Goal: Information Seeking & Learning: Learn about a topic

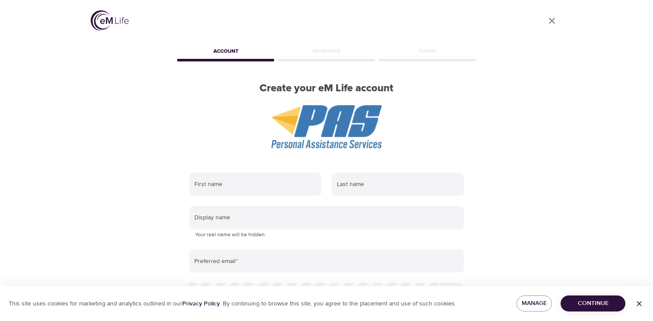
click at [107, 20] on img at bounding box center [110, 20] width 38 height 20
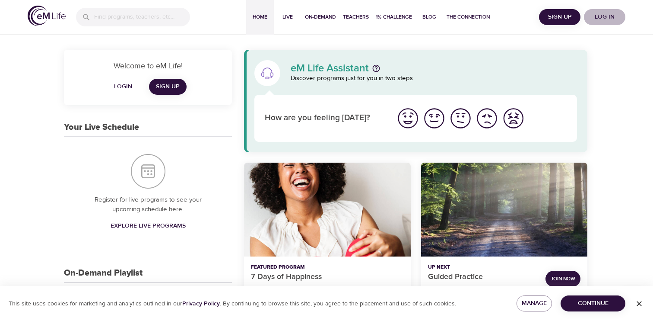
click at [604, 15] on span "Log in" at bounding box center [604, 17] width 35 height 11
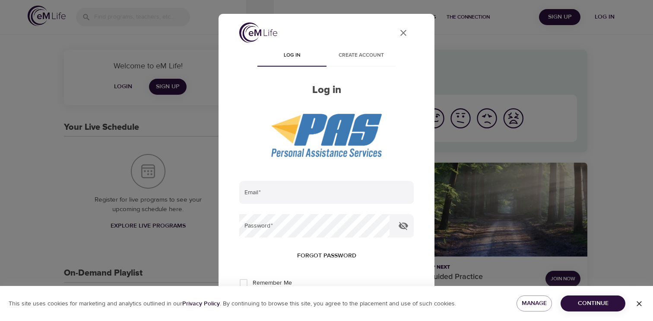
type input "mvingmntns@aol.com"
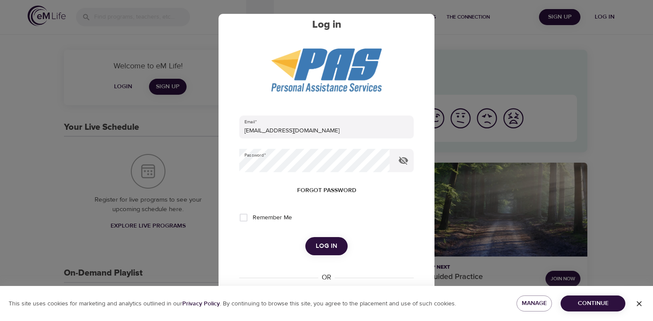
scroll to position [67, 0]
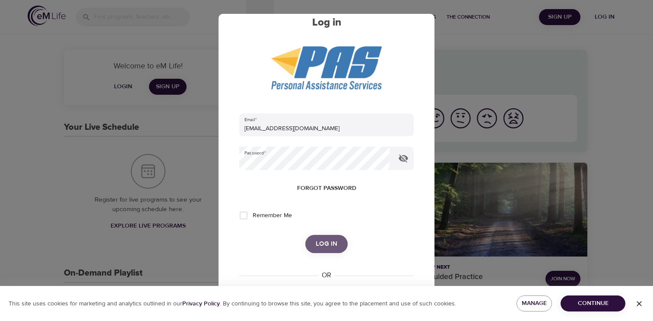
click at [324, 250] on button "Log in" at bounding box center [326, 244] width 42 height 18
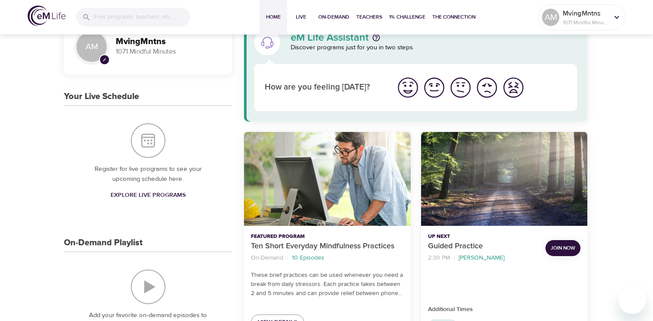
scroll to position [0, 0]
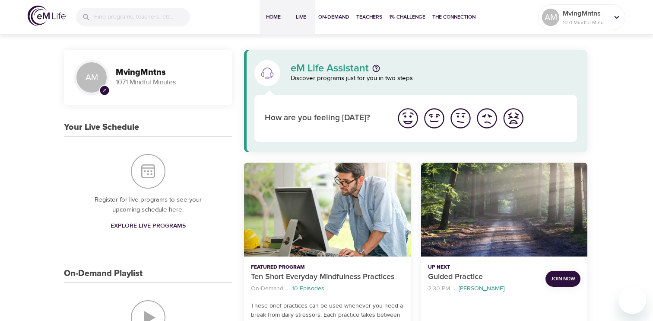
click at [300, 17] on span "Live" at bounding box center [301, 17] width 21 height 9
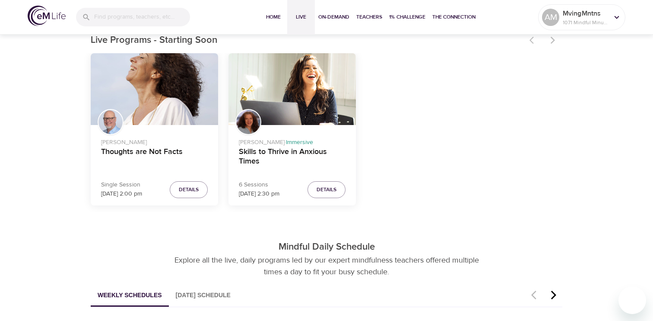
scroll to position [250, 0]
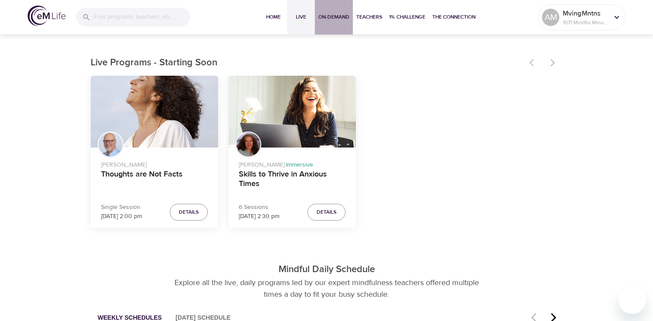
click at [330, 19] on span "On-Demand" at bounding box center [333, 17] width 31 height 9
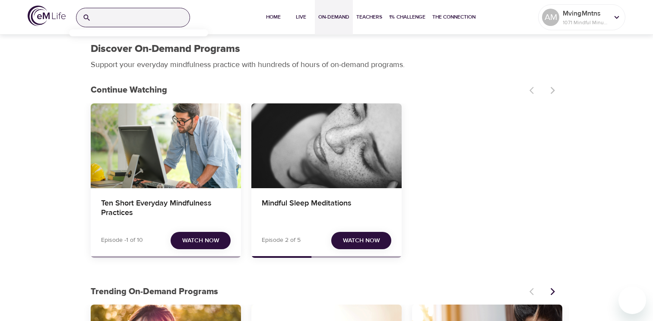
click at [102, 19] on input "search" at bounding box center [142, 17] width 95 height 19
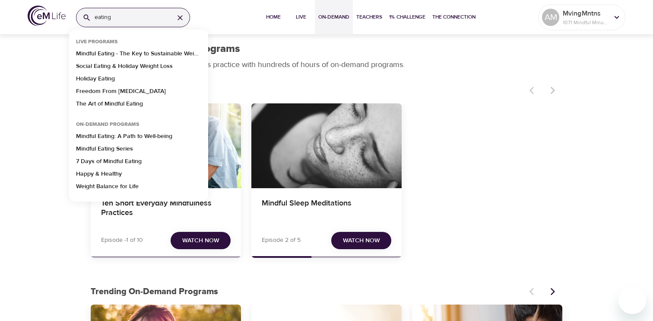
type input "eating"
click at [450, 55] on div "Discover On-Demand Programs" at bounding box center [327, 49] width 472 height 13
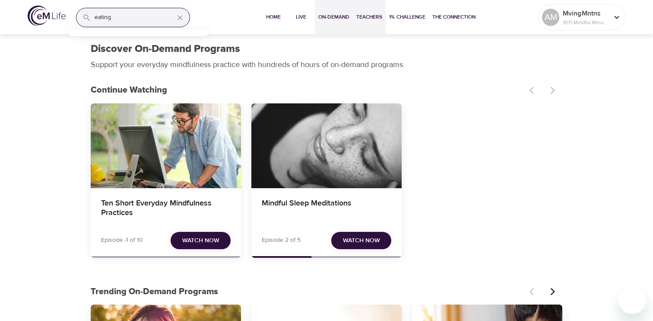
click at [371, 18] on span "Teachers" at bounding box center [369, 17] width 26 height 9
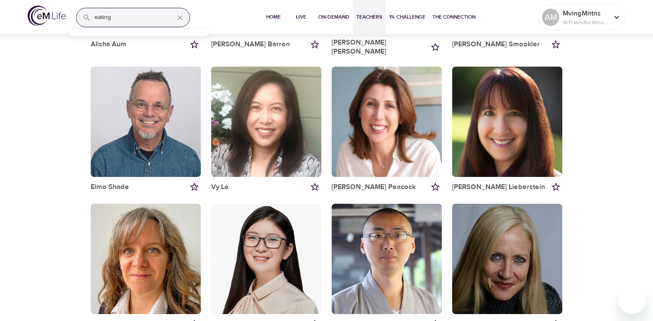
scroll to position [207, 0]
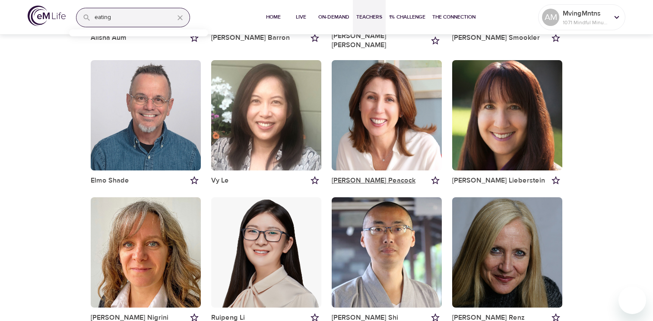
click at [369, 176] on link "Susan Peacock" at bounding box center [374, 180] width 84 height 9
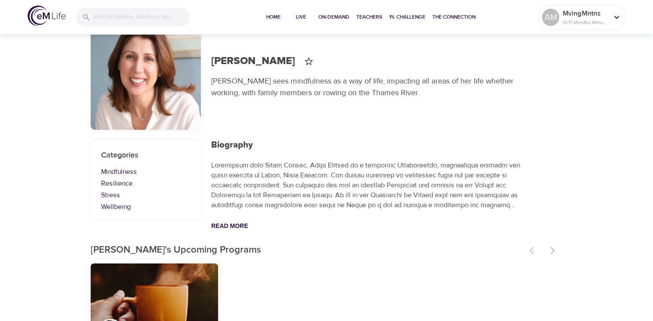
scroll to position [28, 0]
